Goal: Task Accomplishment & Management: Manage account settings

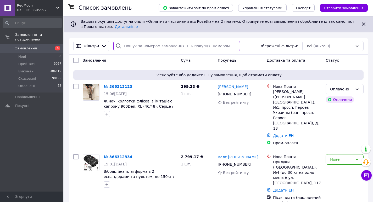
click at [147, 50] on input "search" at bounding box center [176, 46] width 127 height 10
paste input "366166219"
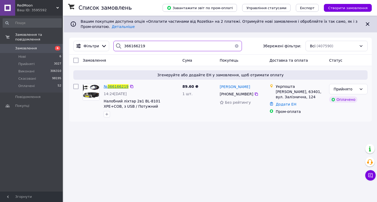
type input "366166219"
click at [117, 87] on span "366166219" at bounding box center [118, 86] width 21 height 4
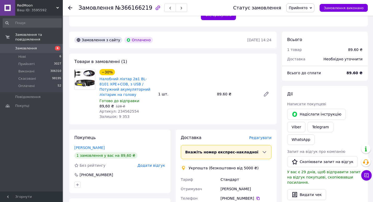
scroll to position [131, 0]
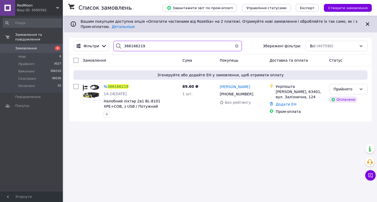
drag, startPoint x: 148, startPoint y: 47, endPoint x: 111, endPoint y: 46, distance: 37.2
click at [113, 46] on div "366166219" at bounding box center [177, 46] width 128 height 10
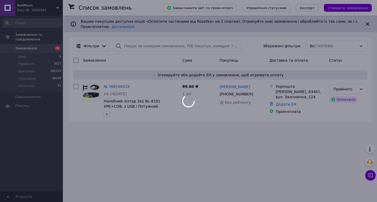
click at [128, 136] on body "RedMoon Ваш ID: 3595592 Сайт RedMoon Кабінет покупця Перевірити стан системи Ст…" at bounding box center [188, 101] width 377 height 202
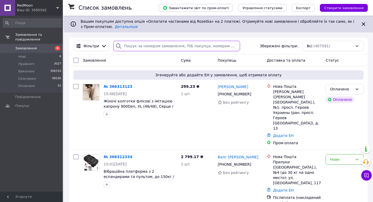
click at [163, 50] on input "search" at bounding box center [176, 46] width 127 height 10
paste input "+380666079109"
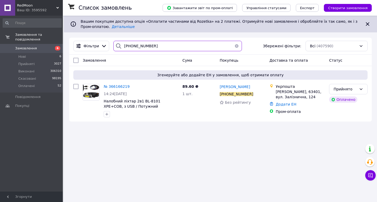
type input "+380666079109"
click at [54, 5] on span "RedMoon" at bounding box center [36, 5] width 39 height 5
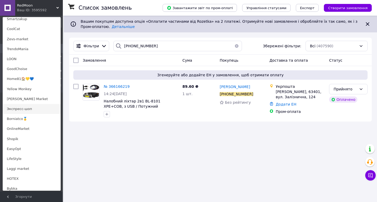
scroll to position [273, 0]
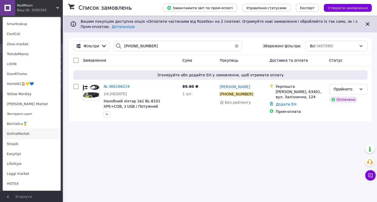
click at [30, 136] on link "OnlineMarket" at bounding box center [32, 134] width 58 height 10
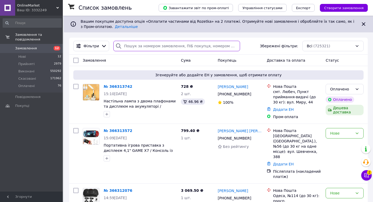
click at [140, 48] on input "search" at bounding box center [176, 46] width 127 height 10
paste input "366169061"
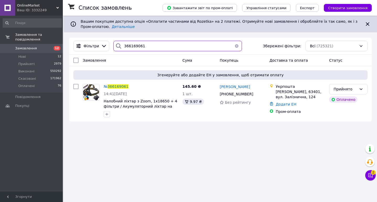
click at [146, 48] on input "366169061" at bounding box center [177, 46] width 128 height 10
paste input "6219"
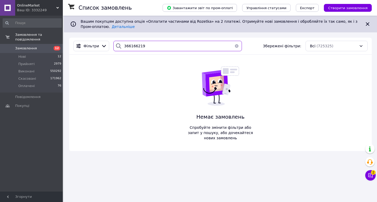
type input "366166219"
click at [40, 8] on div "Ваш ID: 3332249" at bounding box center [40, 10] width 46 height 5
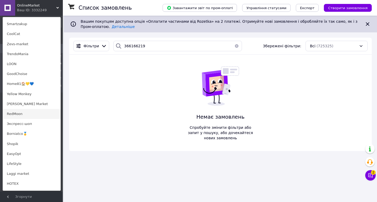
scroll to position [299, 0]
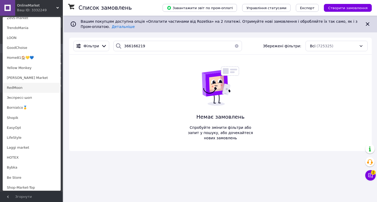
click at [22, 87] on link "RedMoon" at bounding box center [32, 88] width 58 height 10
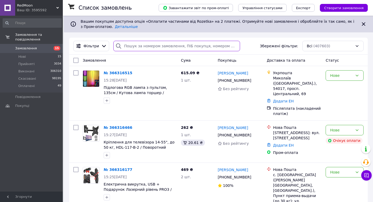
click at [155, 47] on input "search" at bounding box center [176, 46] width 127 height 10
paste input "366166219"
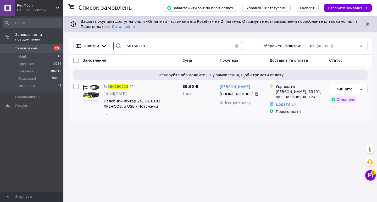
type input "366166219"
click at [113, 87] on span "366166219" at bounding box center [118, 86] width 21 height 4
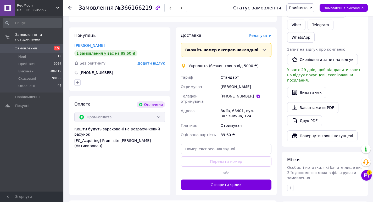
scroll to position [299, 0]
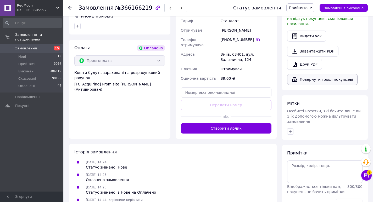
click at [320, 74] on button "Повернути гроші покупцеві" at bounding box center [322, 79] width 70 height 11
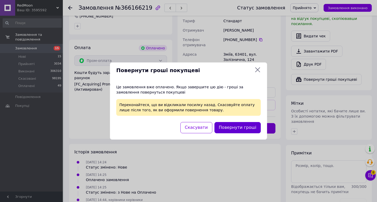
click at [231, 130] on button "Повернути гроші" at bounding box center [237, 127] width 46 height 11
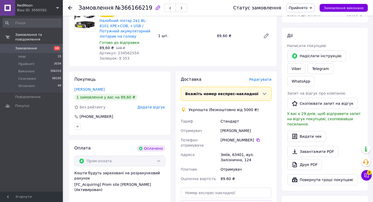
scroll to position [194, 0]
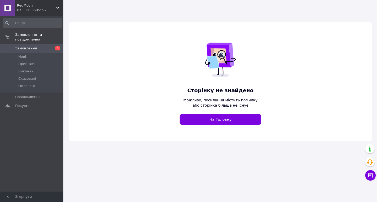
click at [47, 6] on span "RedMoon" at bounding box center [36, 5] width 39 height 5
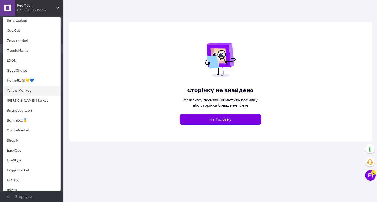
scroll to position [351, 0]
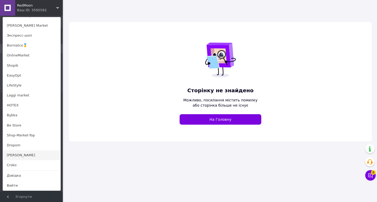
click at [17, 153] on link "[PERSON_NAME]" at bounding box center [32, 155] width 58 height 10
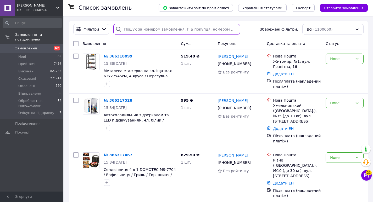
click at [153, 32] on input "search" at bounding box center [176, 29] width 127 height 10
paste input "365988677"
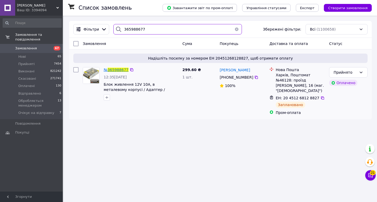
type input "365988677"
click at [118, 70] on span "365988677" at bounding box center [118, 70] width 21 height 4
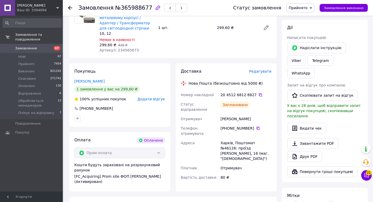
scroll to position [209, 0]
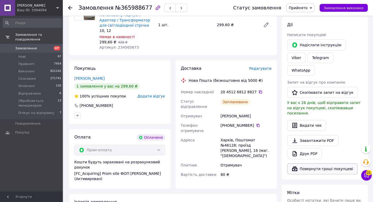
click at [320, 163] on button "Повернути гроші покупцеві" at bounding box center [322, 168] width 70 height 11
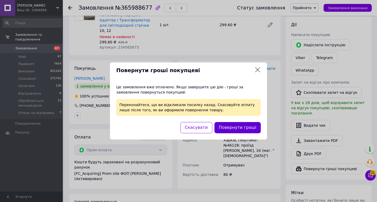
click at [241, 126] on button "Повернути гроші" at bounding box center [237, 127] width 46 height 11
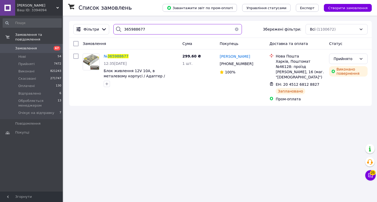
click at [154, 33] on input "365988677" at bounding box center [177, 29] width 128 height 10
paste input "72059"
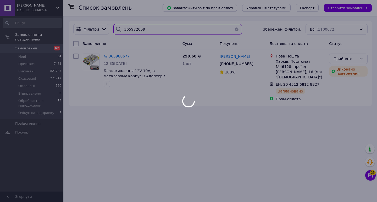
type input "365972059"
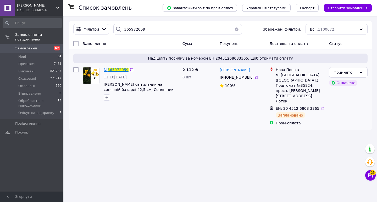
click at [116, 72] on span "365972059" at bounding box center [118, 70] width 21 height 4
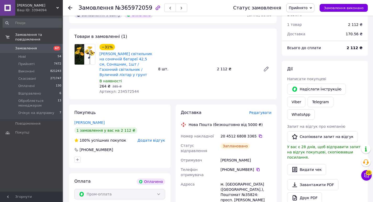
scroll to position [183, 0]
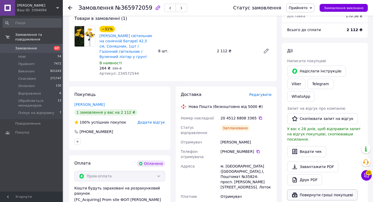
click at [308, 190] on button "Повернути гроші покупцеві" at bounding box center [322, 195] width 70 height 11
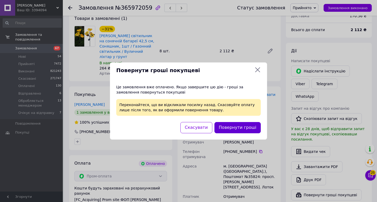
click at [230, 127] on button "Повернути гроші" at bounding box center [237, 127] width 46 height 11
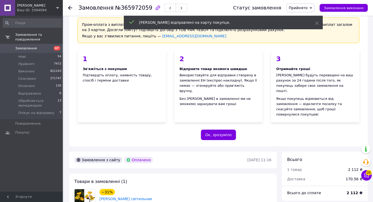
scroll to position [0, 0]
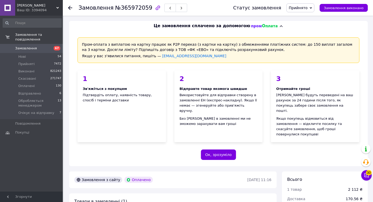
click at [45, 7] on span "[PERSON_NAME]" at bounding box center [36, 5] width 39 height 5
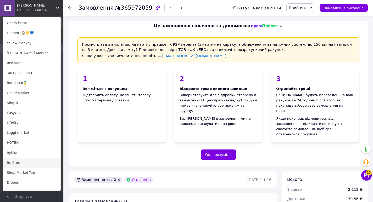
scroll to position [247, 0]
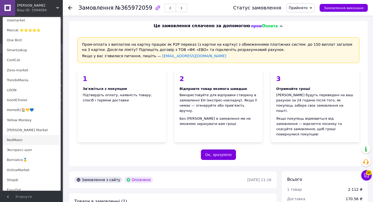
click at [25, 139] on link "RedMoon" at bounding box center [32, 140] width 58 height 10
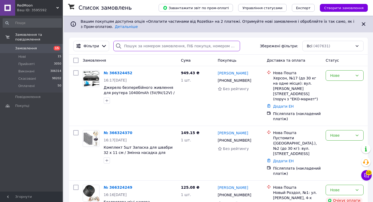
click at [176, 50] on input "search" at bounding box center [176, 46] width 127 height 10
paste input "366166219"
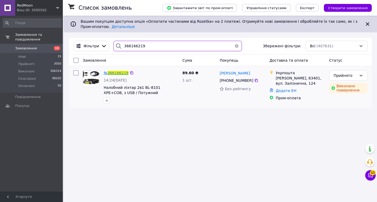
type input "366166219"
click at [121, 72] on span "366166219" at bounding box center [118, 73] width 21 height 4
